Goal: Task Accomplishment & Management: Manage account settings

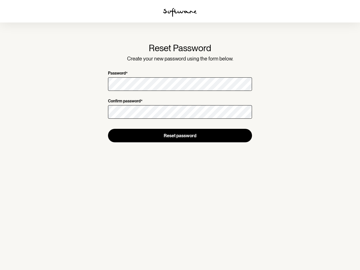
click at [180, 12] on img at bounding box center [180, 12] width 34 height 9
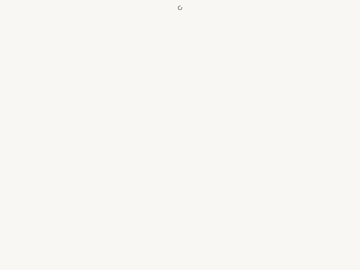
click at [180, 135] on div at bounding box center [180, 135] width 360 height 270
